Goal: Find specific page/section: Find specific page/section

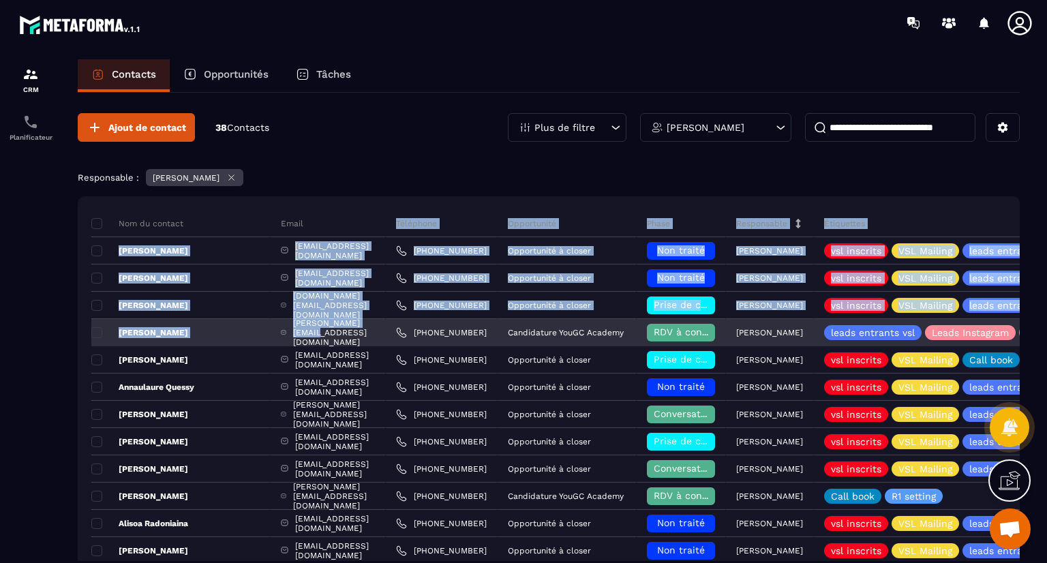
drag, startPoint x: 340, startPoint y: 216, endPoint x: 344, endPoint y: 333, distance: 117.3
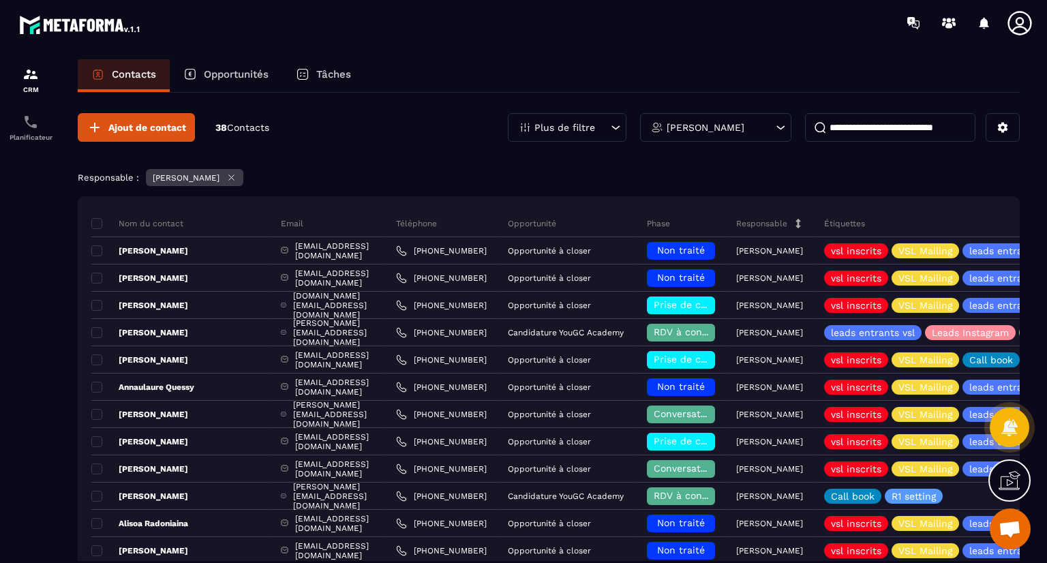
click at [365, 134] on div "Ajout de contact 38 Contacts Plus de filtre [PERSON_NAME]" at bounding box center [549, 127] width 942 height 29
click at [35, 133] on div "Planificateur" at bounding box center [30, 127] width 55 height 27
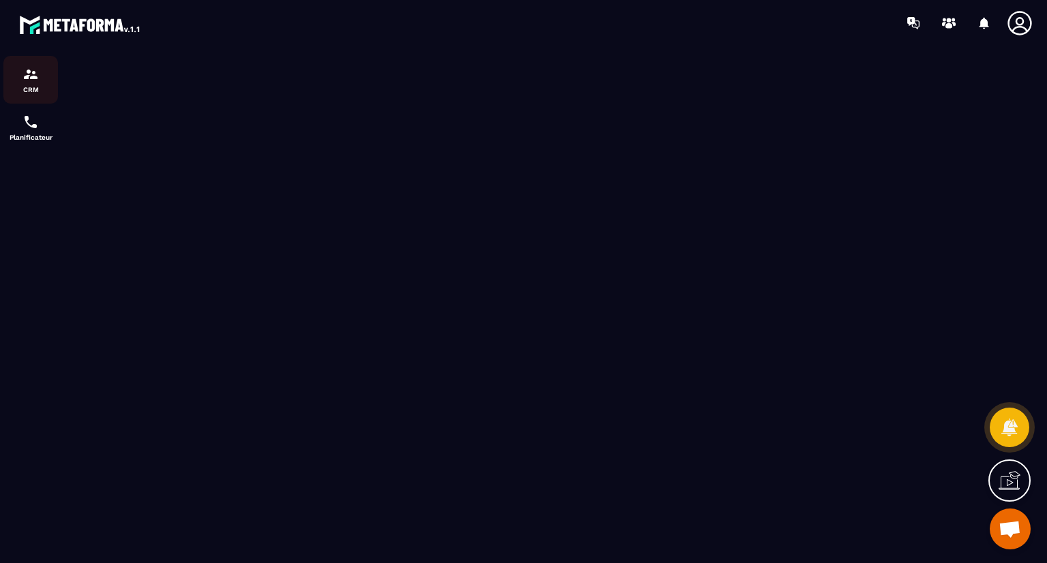
click at [37, 82] on div "CRM" at bounding box center [30, 79] width 55 height 27
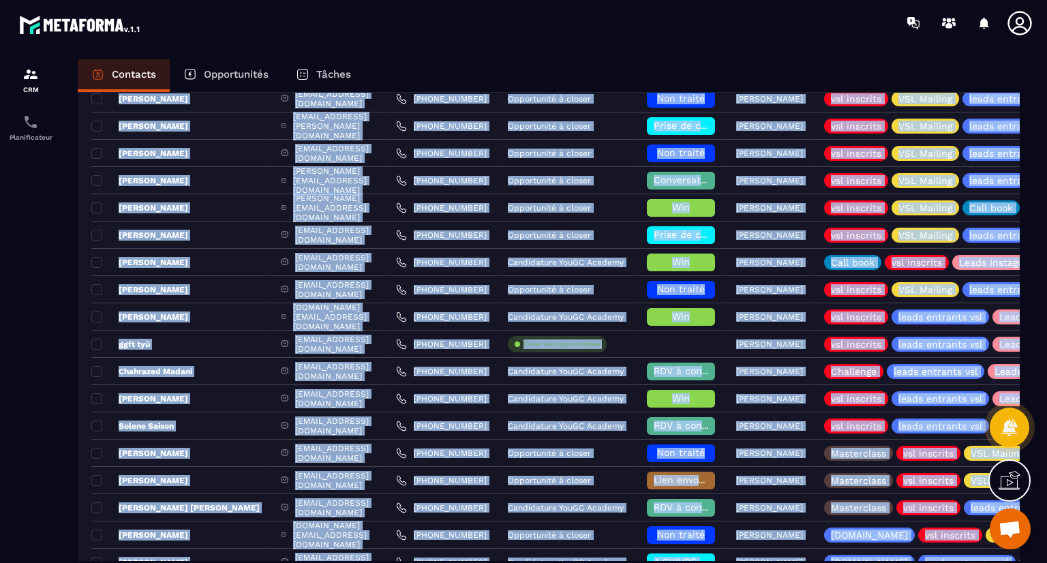
scroll to position [812, 0]
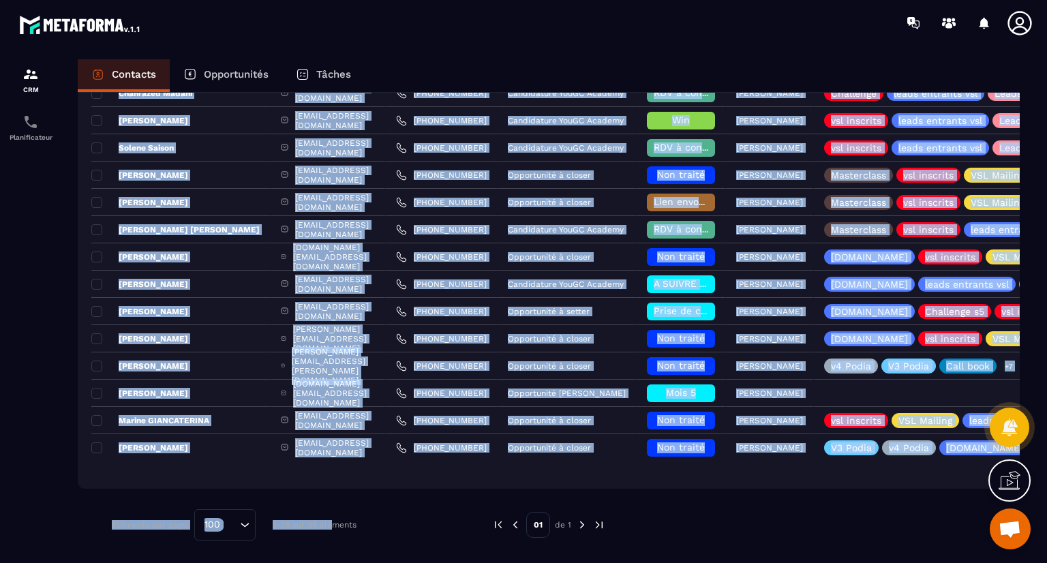
drag, startPoint x: 310, startPoint y: 230, endPoint x: 330, endPoint y: 502, distance: 272.7
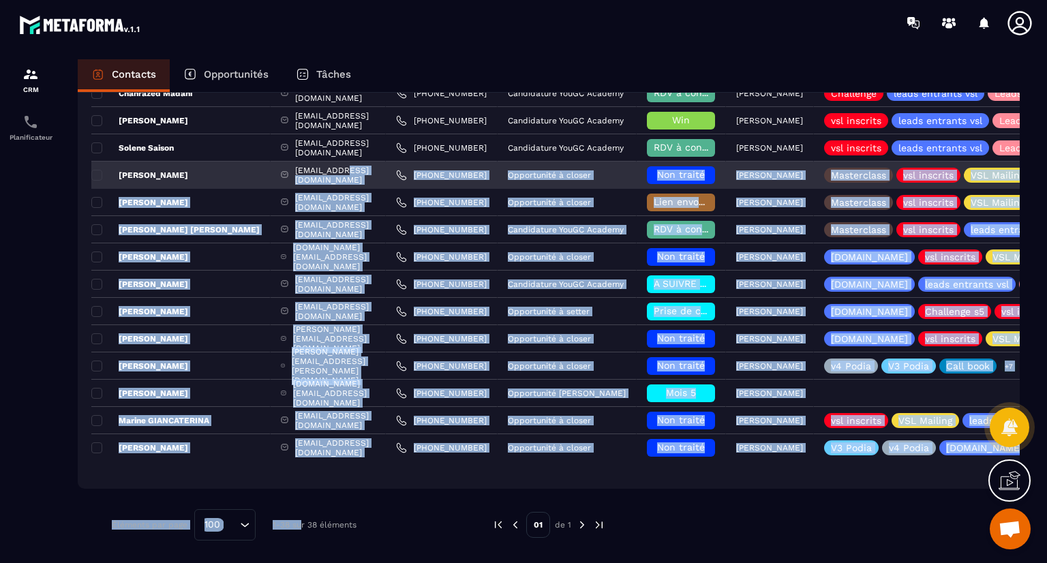
drag, startPoint x: 301, startPoint y: 492, endPoint x: 313, endPoint y: 166, distance: 326.7
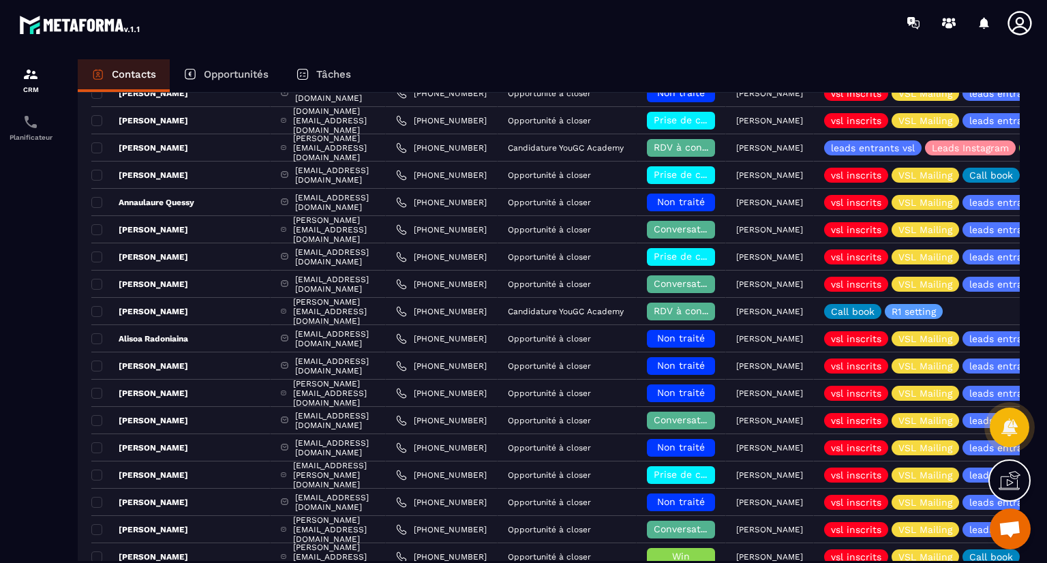
scroll to position [157, 0]
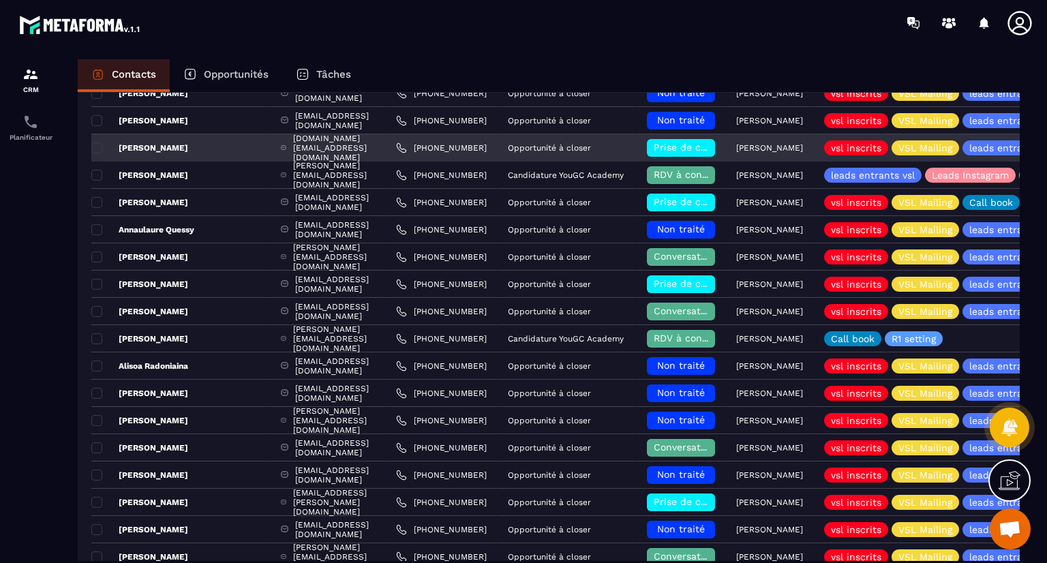
click at [142, 151] on p "[PERSON_NAME]" at bounding box center [139, 147] width 97 height 11
